Goal: Information Seeking & Learning: Learn about a topic

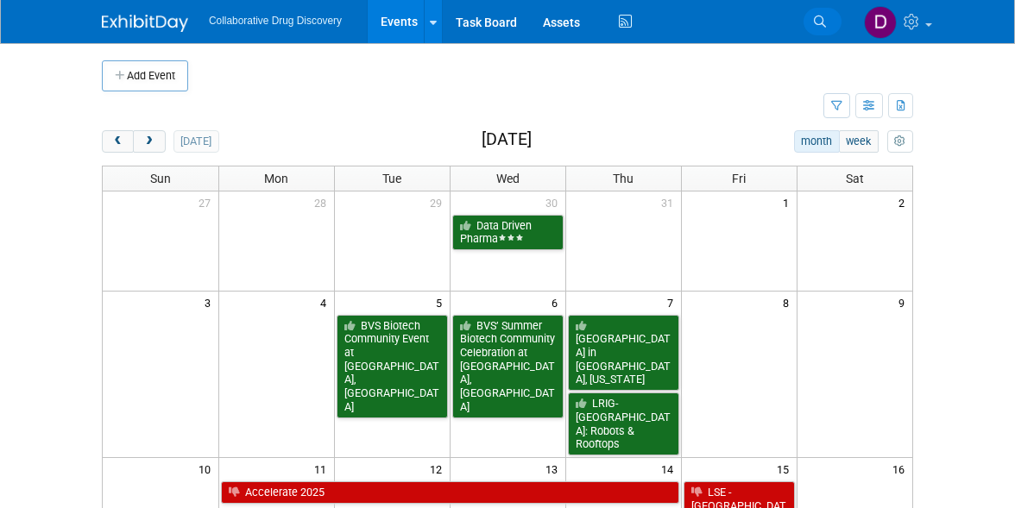
click at [811, 17] on link "Search" at bounding box center [822, 22] width 38 height 28
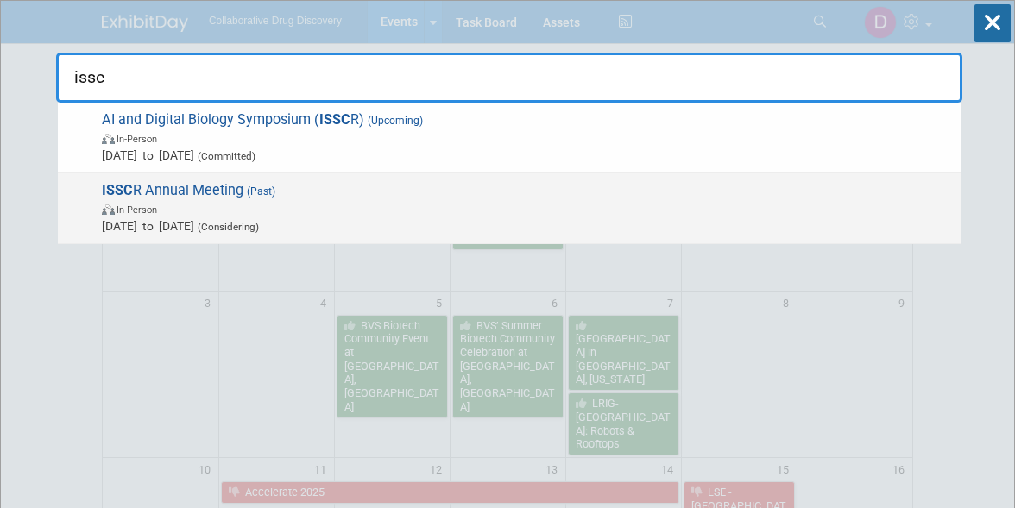
type input "issc"
click at [259, 222] on span "(Considering)" at bounding box center [226, 227] width 65 height 12
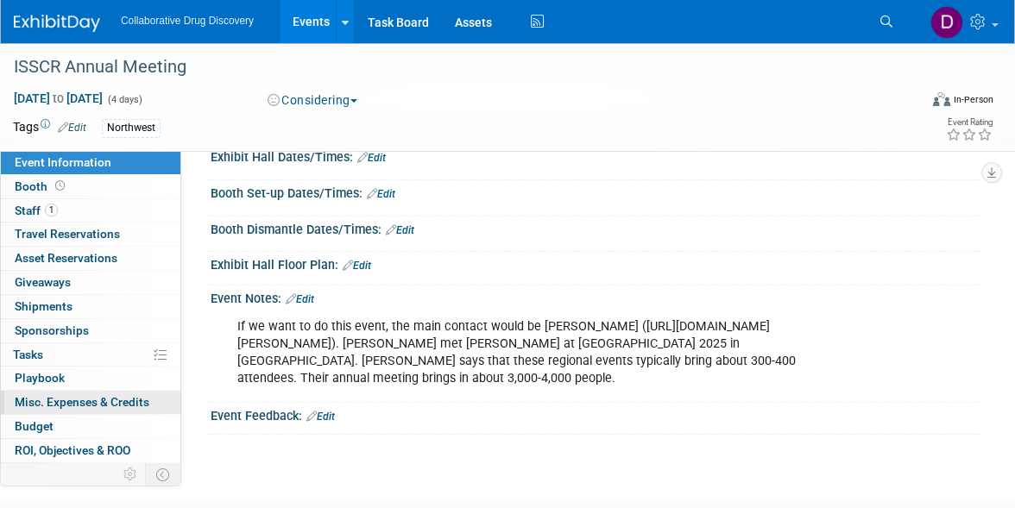
scroll to position [45, 0]
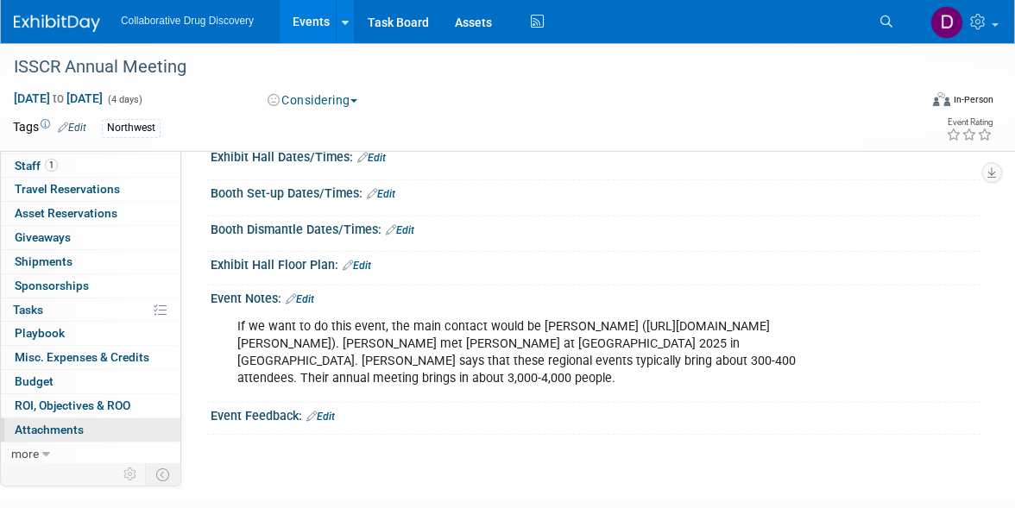
click at [66, 430] on span "Attachments 0" at bounding box center [49, 430] width 69 height 14
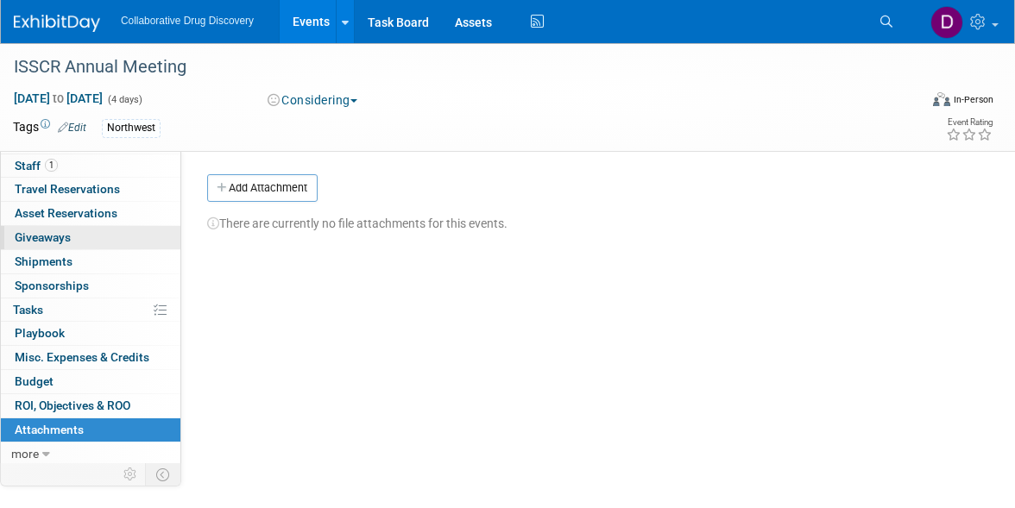
scroll to position [0, 0]
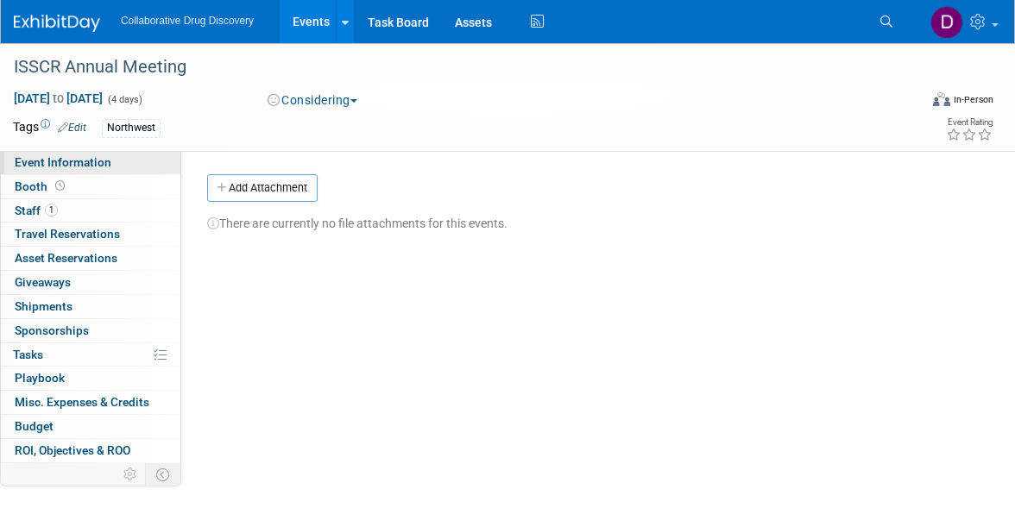
click at [108, 160] on span "Event Information" at bounding box center [63, 162] width 97 height 14
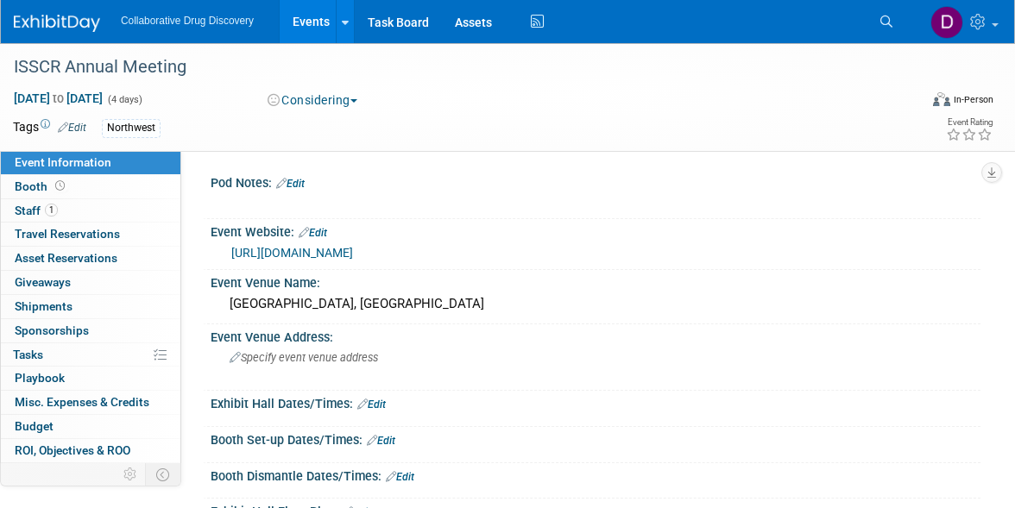
click at [79, 12] on link at bounding box center [67, 15] width 107 height 14
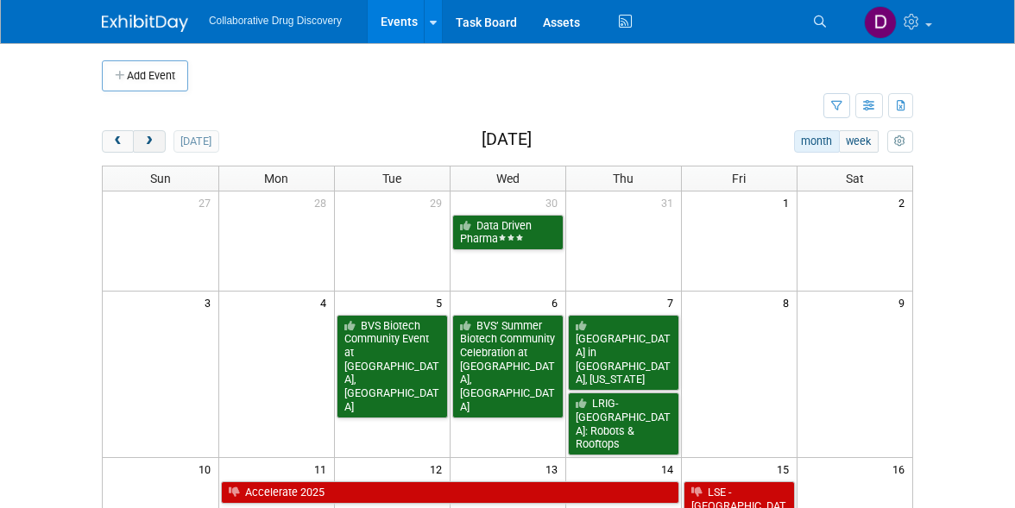
click at [152, 139] on span "next" at bounding box center [148, 141] width 13 height 11
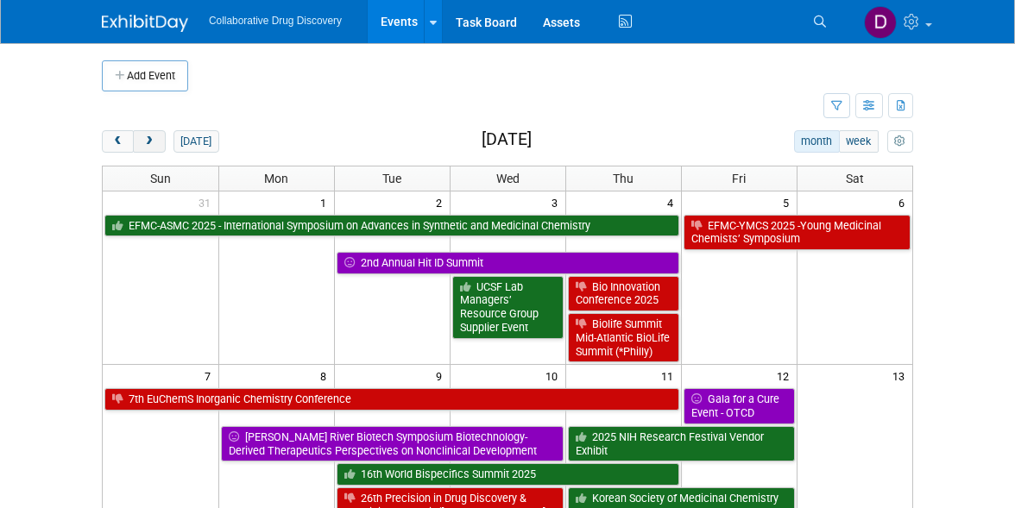
click at [152, 139] on span "next" at bounding box center [148, 141] width 13 height 11
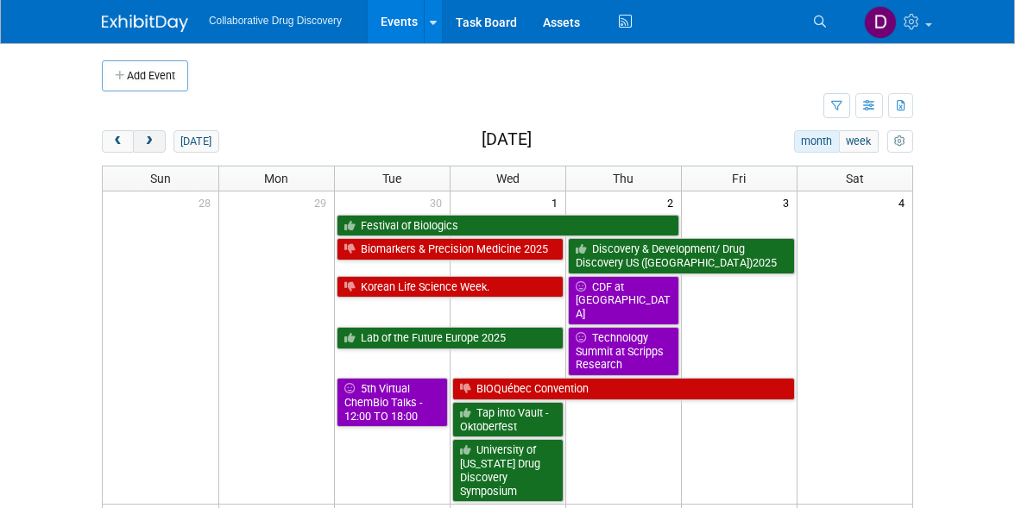
click at [152, 139] on span "next" at bounding box center [148, 141] width 13 height 11
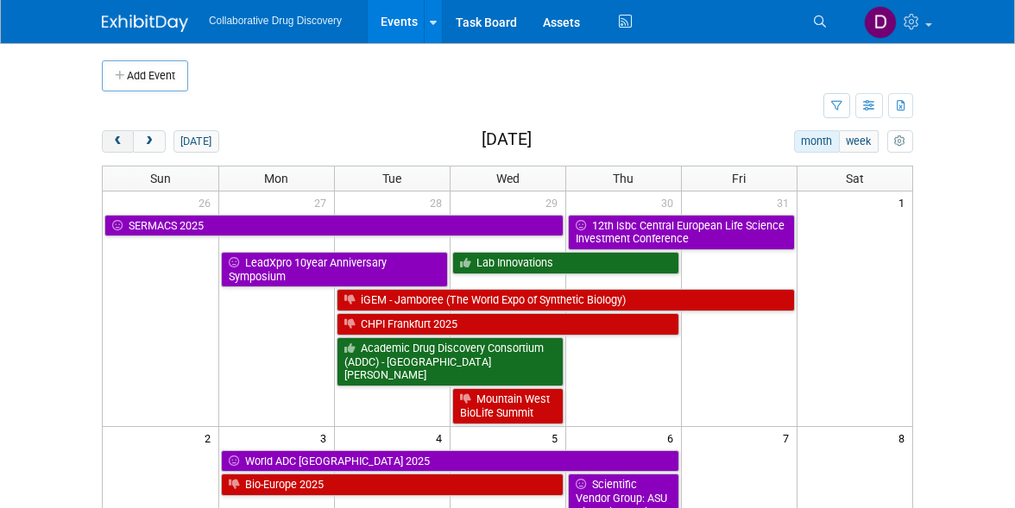
click at [116, 136] on span "prev" at bounding box center [117, 141] width 13 height 11
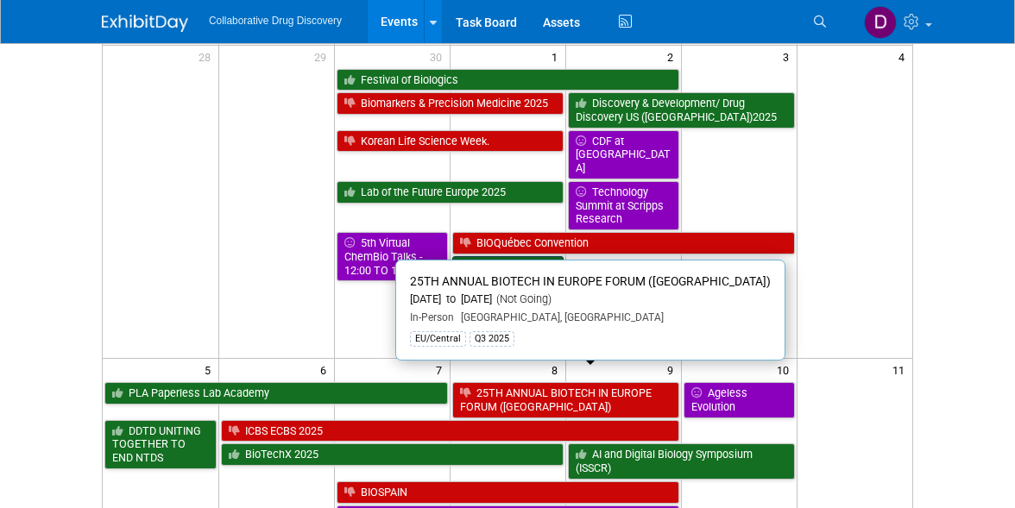
scroll to position [230, 0]
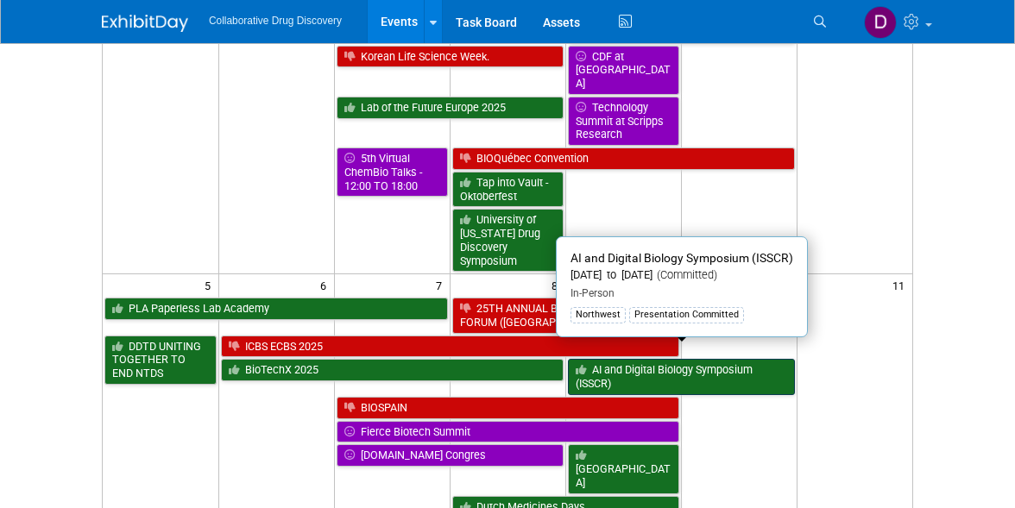
click at [600, 359] on link "AI and Digital Biology Symposium (ISSCR)" at bounding box center [681, 376] width 227 height 35
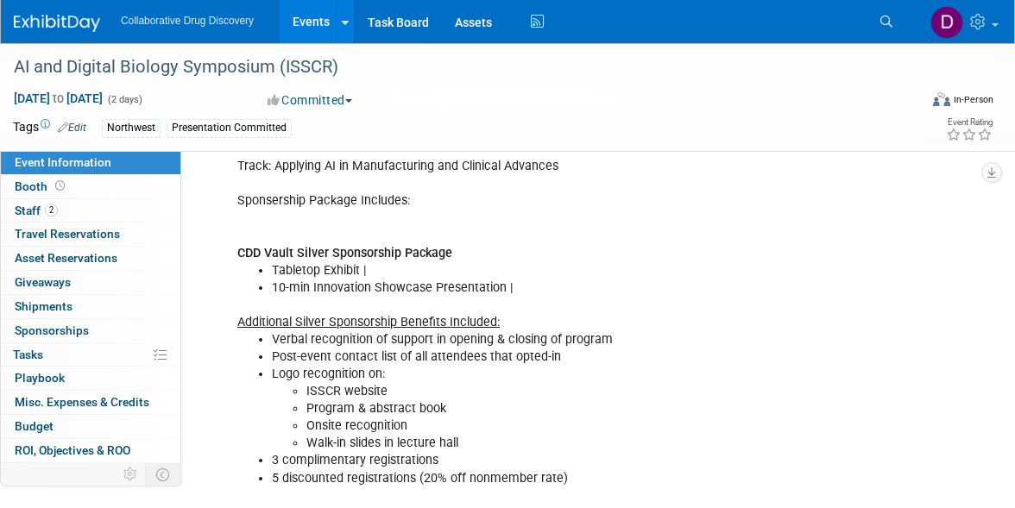
scroll to position [412, 0]
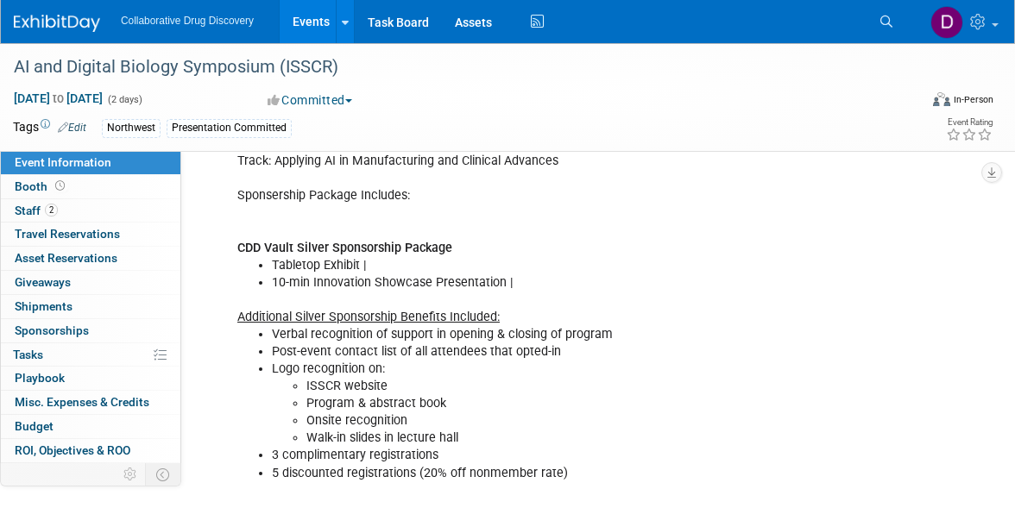
click at [368, 458] on li "3 complimentary registrations" at bounding box center [543, 455] width 543 height 17
click at [108, 221] on link "2 Staff 2" at bounding box center [90, 210] width 179 height 23
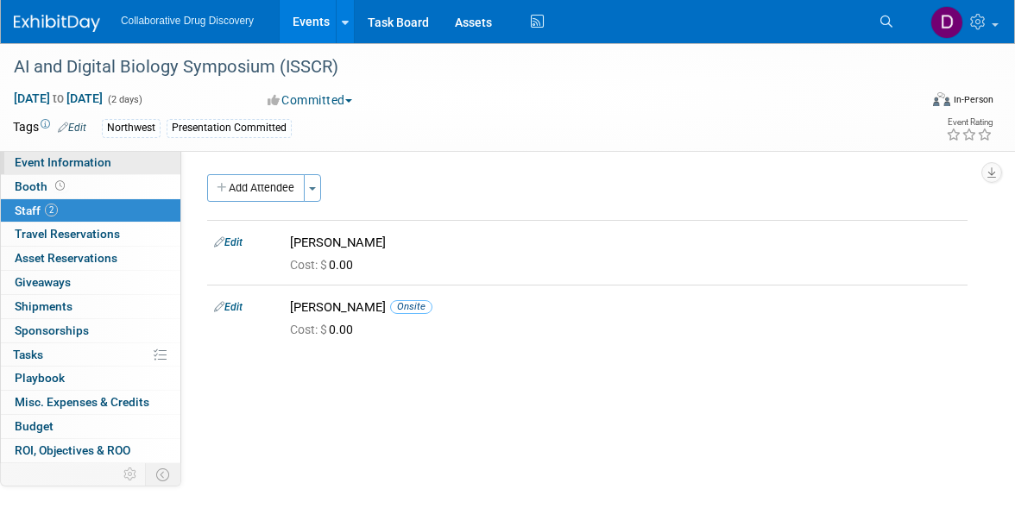
click at [110, 158] on link "Event Information" at bounding box center [90, 162] width 179 height 23
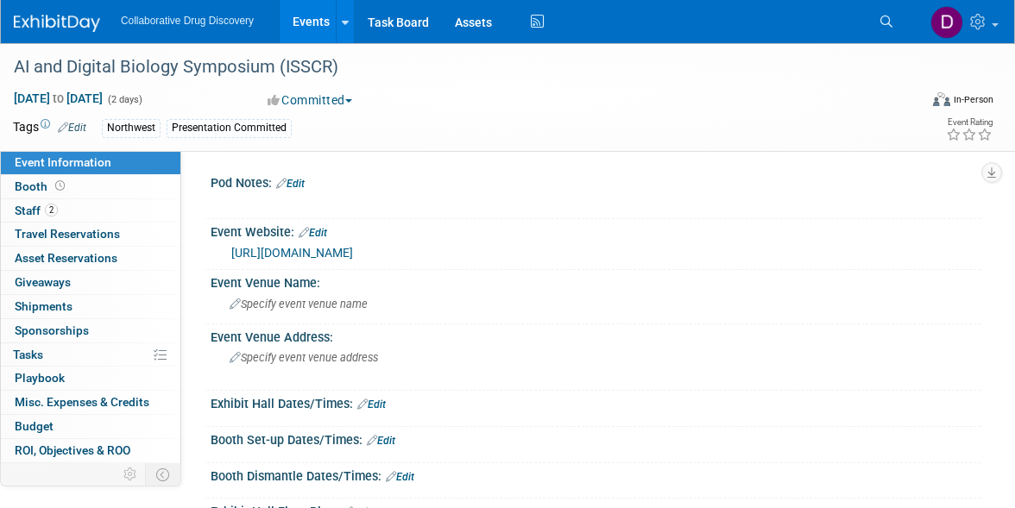
click at [353, 257] on link "https://www.isscr.org/upcoming-programs/2025-seattle-international-symposium" at bounding box center [292, 253] width 122 height 14
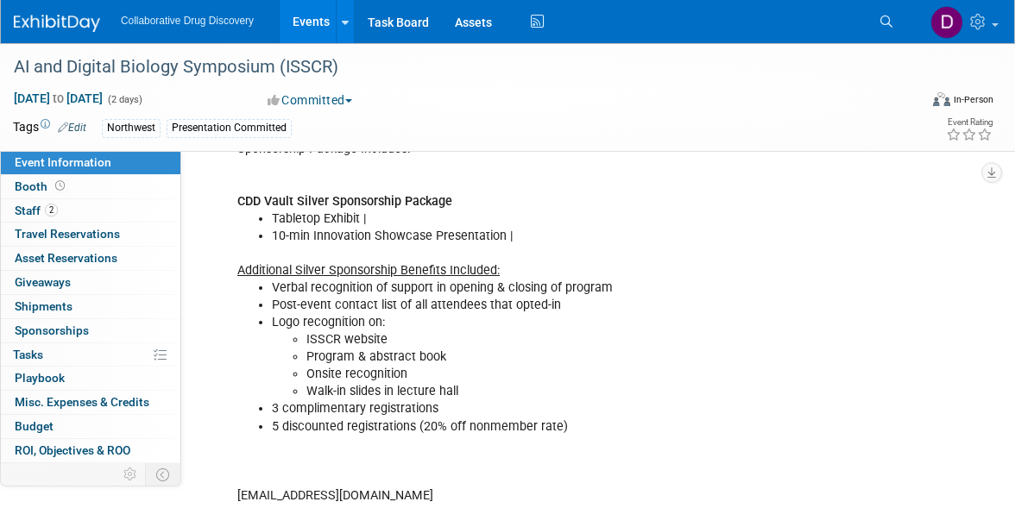
scroll to position [495, 0]
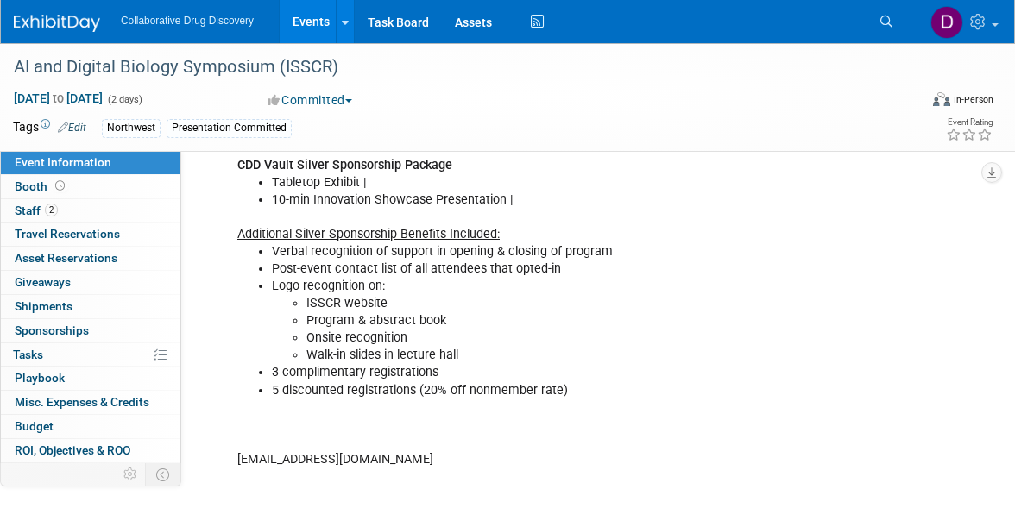
click at [371, 303] on li "ISSCR website" at bounding box center [560, 303] width 509 height 17
click at [374, 317] on li "Program & abstract book" at bounding box center [560, 320] width 509 height 17
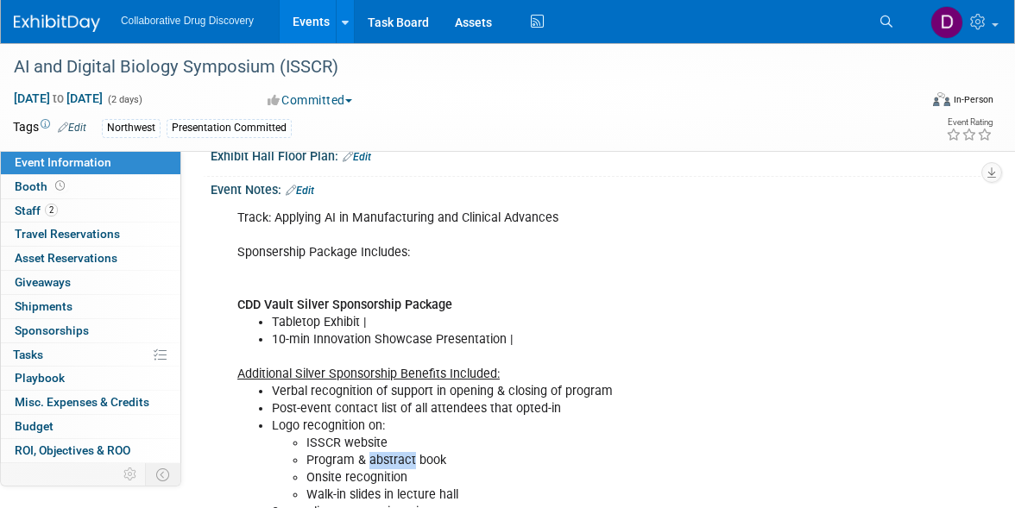
scroll to position [355, 0]
click at [885, 16] on icon at bounding box center [886, 22] width 12 height 12
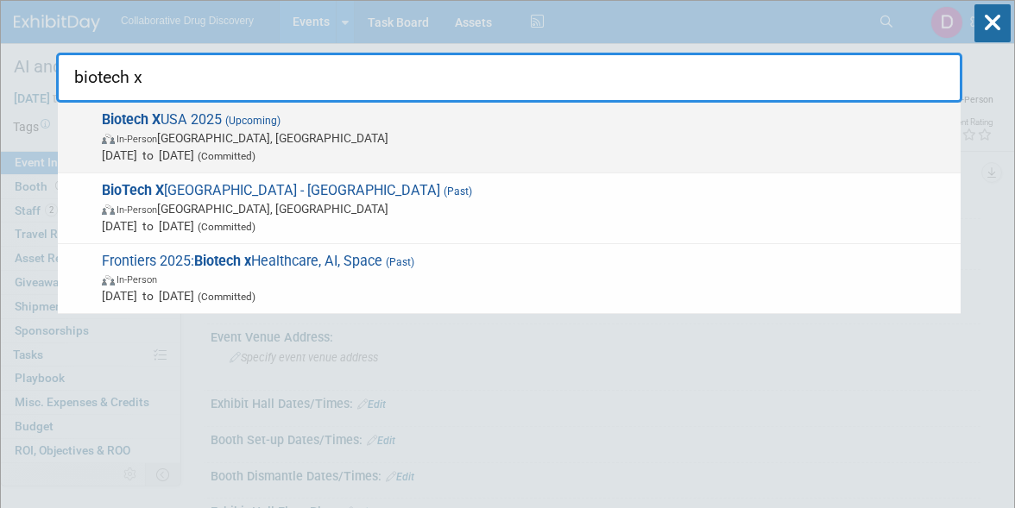
type input "biotech x"
click at [680, 142] on span "In-Person Philadelphia, PA" at bounding box center [527, 137] width 850 height 17
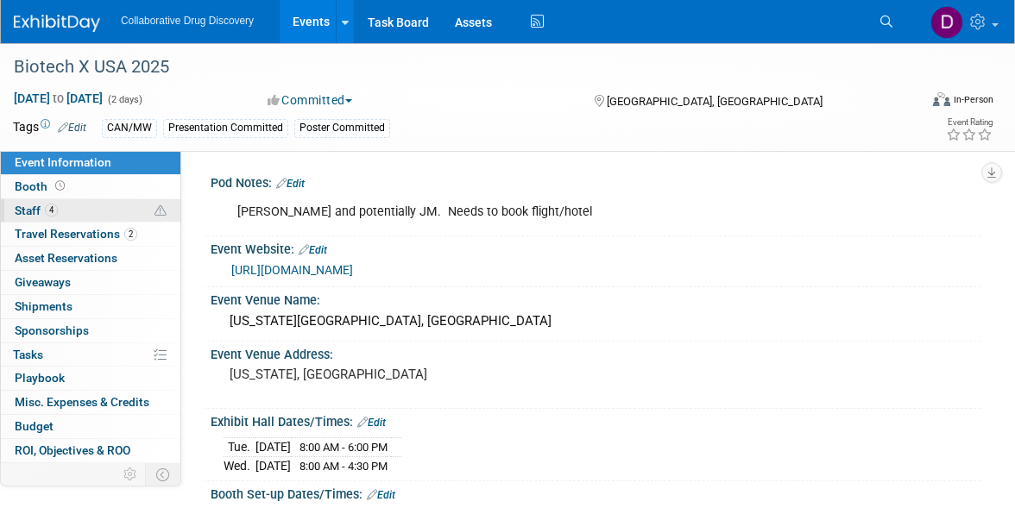
click at [73, 204] on link "4 Staff 4" at bounding box center [90, 210] width 179 height 23
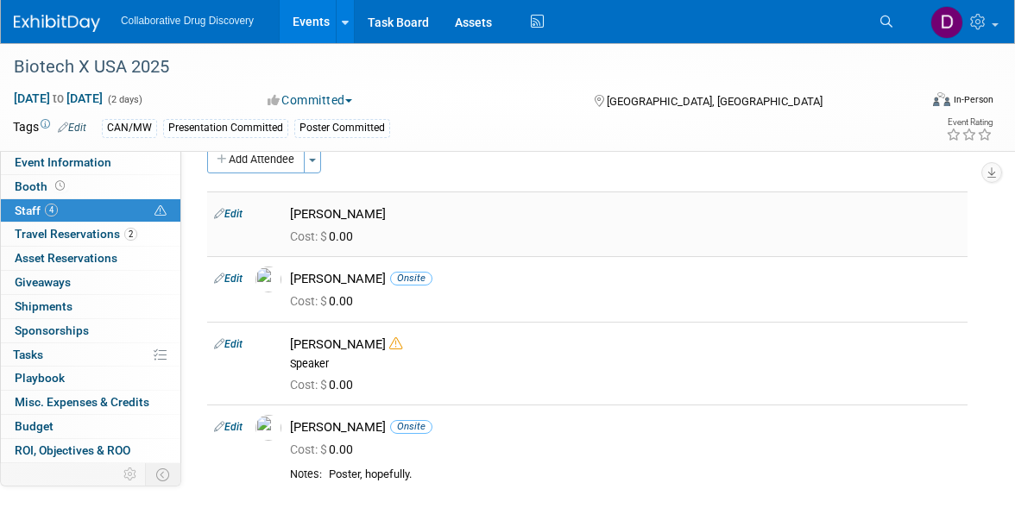
scroll to position [38, 0]
